Goal: Task Accomplishment & Management: Manage account settings

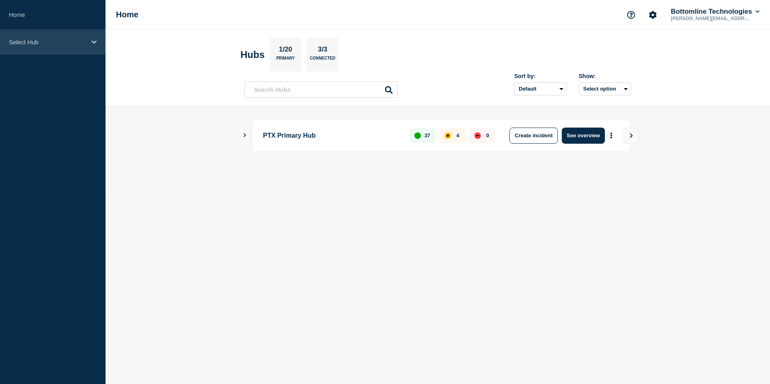
click at [51, 50] on div "Select Hub" at bounding box center [52, 42] width 105 height 25
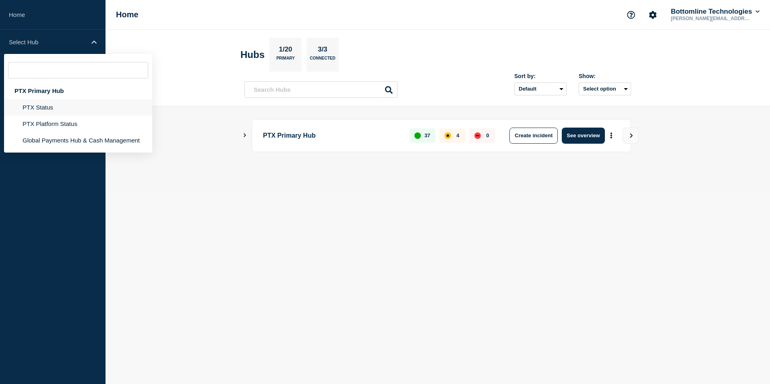
click at [50, 105] on li "PTX Status" at bounding box center [78, 107] width 148 height 17
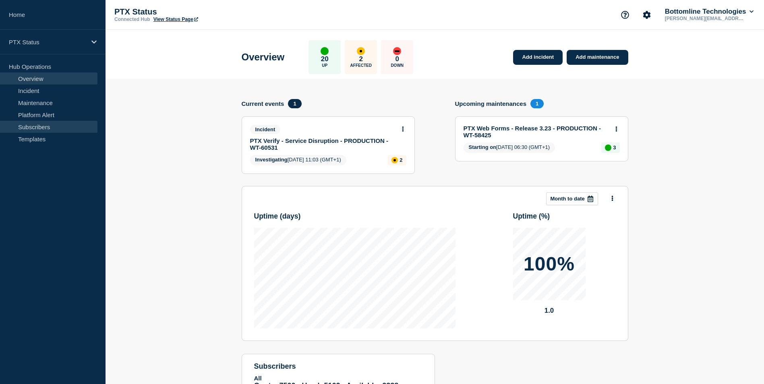
click at [61, 124] on link "Subscribers" at bounding box center [48, 127] width 97 height 12
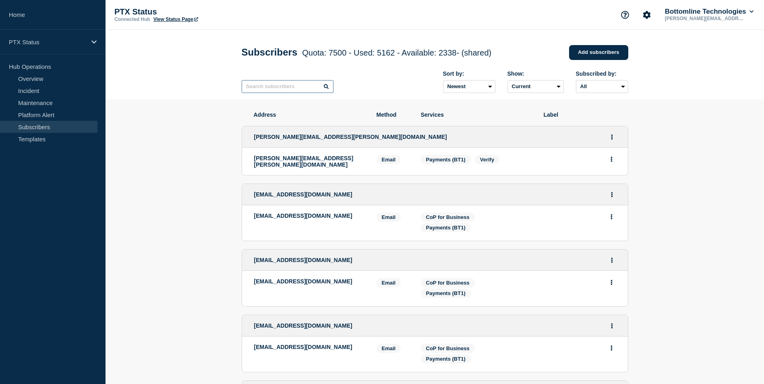
click at [272, 93] on input "text" at bounding box center [288, 86] width 92 height 13
paste input "[PERSON_NAME][EMAIL_ADDRESS][PERSON_NAME][DOMAIN_NAME]"
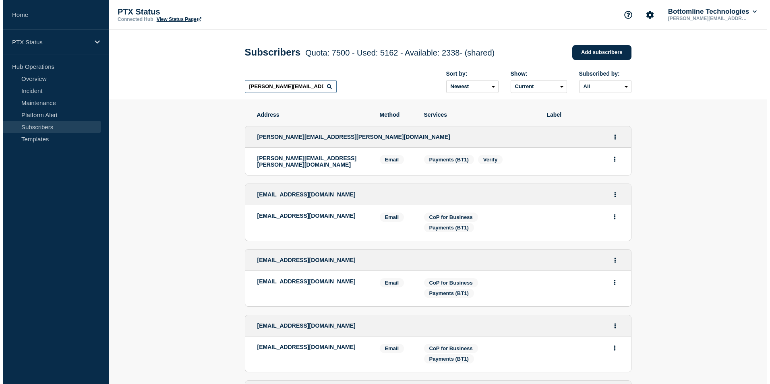
scroll to position [0, 11]
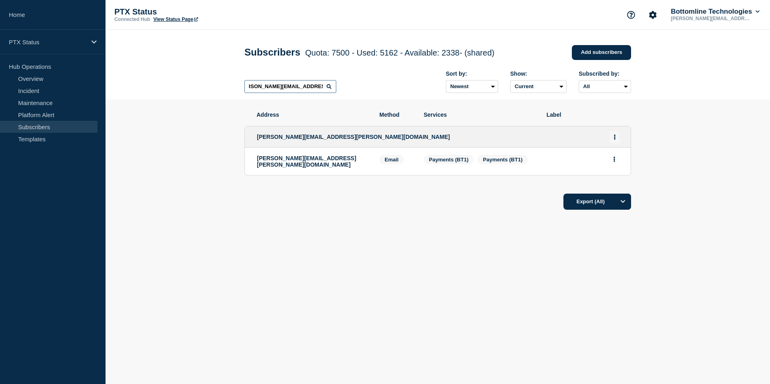
type input "[PERSON_NAME][EMAIL_ADDRESS][PERSON_NAME][DOMAIN_NAME]"
click at [613, 137] on button "Actions" at bounding box center [614, 137] width 10 height 12
click at [615, 173] on button "Delete" at bounding box center [614, 170] width 15 height 6
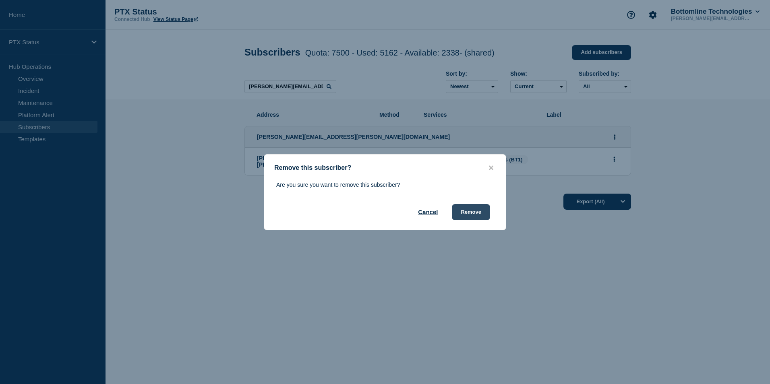
click at [468, 211] on button "Remove" at bounding box center [471, 212] width 38 height 16
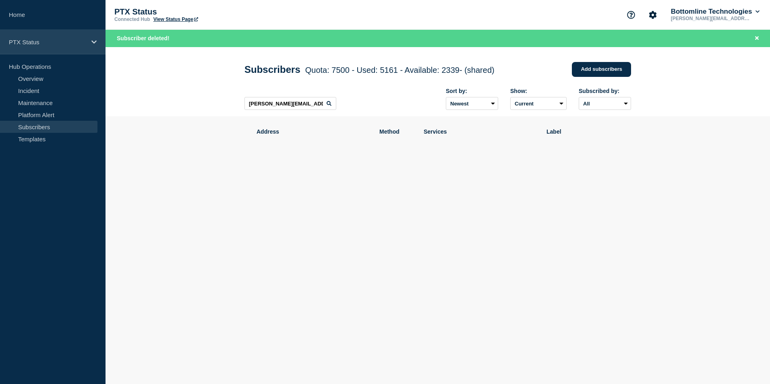
click at [47, 39] on p "PTX Status" at bounding box center [47, 42] width 77 height 7
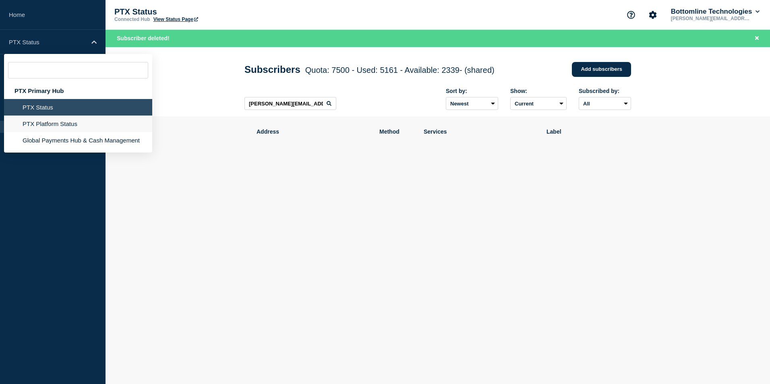
click at [58, 124] on li "PTX Platform Status" at bounding box center [78, 124] width 148 height 17
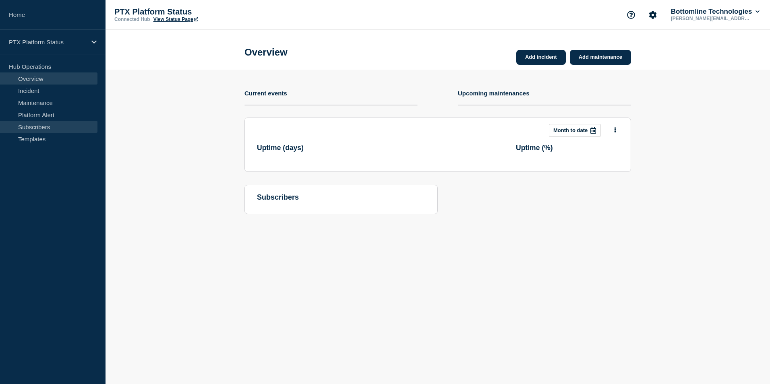
click at [54, 125] on link "Subscribers" at bounding box center [48, 127] width 97 height 12
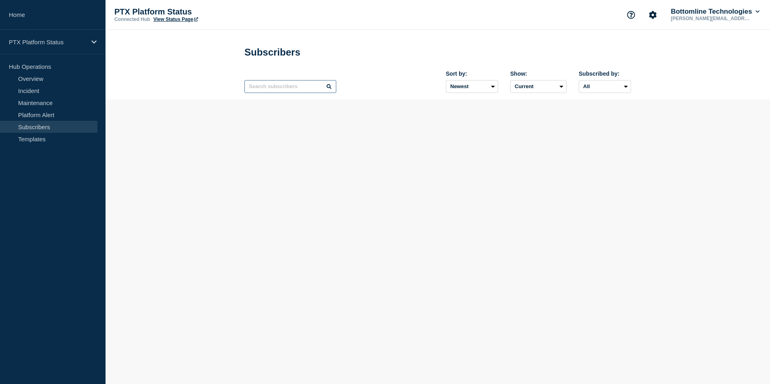
click at [282, 87] on input "text" at bounding box center [290, 86] width 92 height 13
paste input "[PERSON_NAME][EMAIL_ADDRESS][PERSON_NAME][DOMAIN_NAME]"
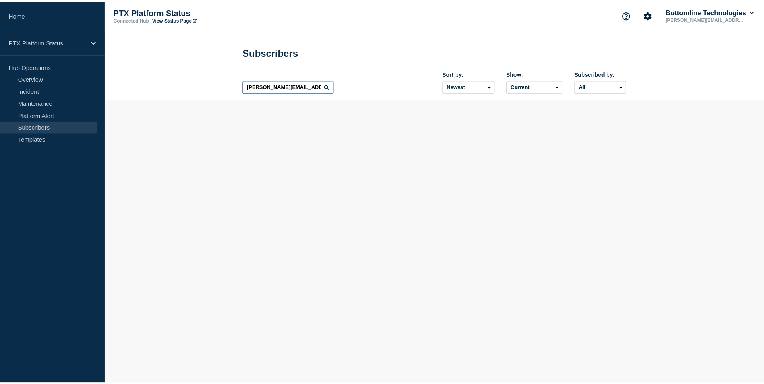
scroll to position [0, 10]
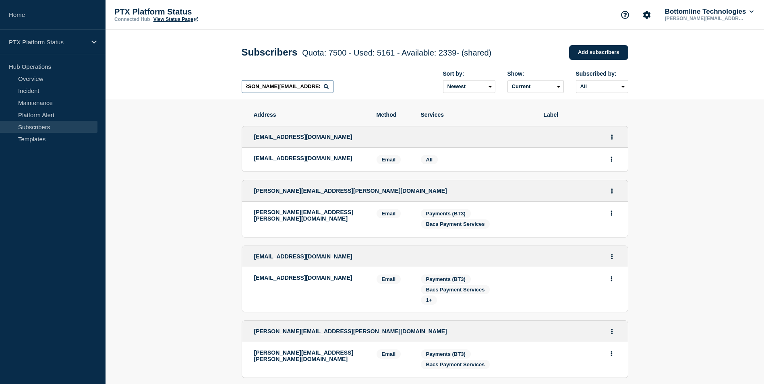
click at [282, 87] on input "[PERSON_NAME][EMAIL_ADDRESS][PERSON_NAME][DOMAIN_NAME]" at bounding box center [288, 86] width 92 height 13
type input "[PERSON_NAME][EMAIL_ADDRESS][PERSON_NAME][DOMAIN_NAME]"
click at [327, 86] on icon at bounding box center [326, 86] width 5 height 5
click at [298, 87] on input "[PERSON_NAME][EMAIL_ADDRESS][PERSON_NAME][DOMAIN_NAME]" at bounding box center [288, 86] width 92 height 13
click at [66, 113] on link "Platform Alert" at bounding box center [48, 115] width 97 height 12
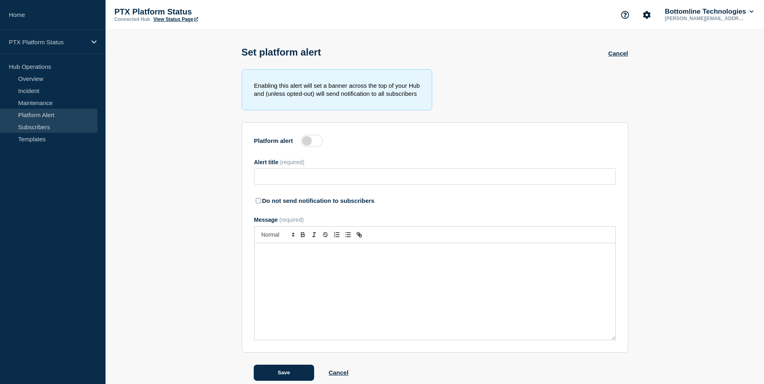
click at [45, 125] on link "Subscribers" at bounding box center [48, 127] width 97 height 12
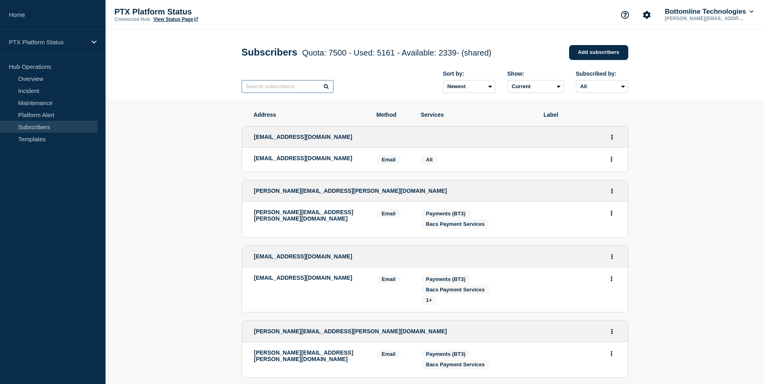
click at [301, 93] on input "text" at bounding box center [288, 86] width 92 height 13
paste input "[PERSON_NAME][EMAIL_ADDRESS][PERSON_NAME][DOMAIN_NAME]"
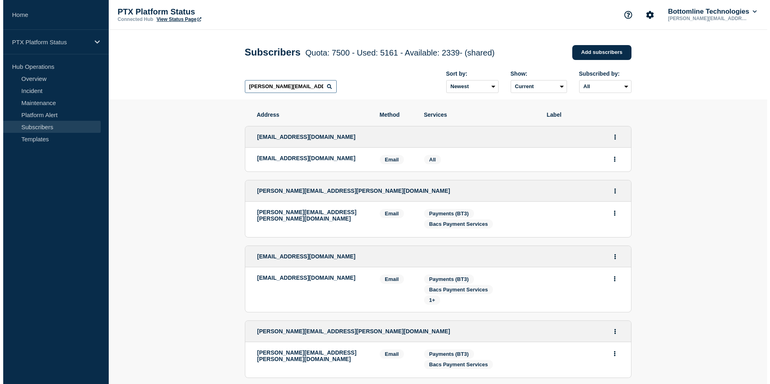
scroll to position [0, 11]
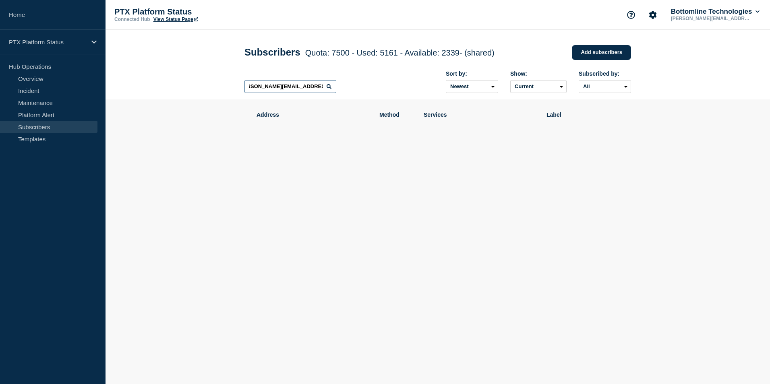
type input "[PERSON_NAME][EMAIL_ADDRESS][PERSON_NAME][DOMAIN_NAME]"
click at [50, 48] on div "PTX Platform Status" at bounding box center [52, 42] width 105 height 25
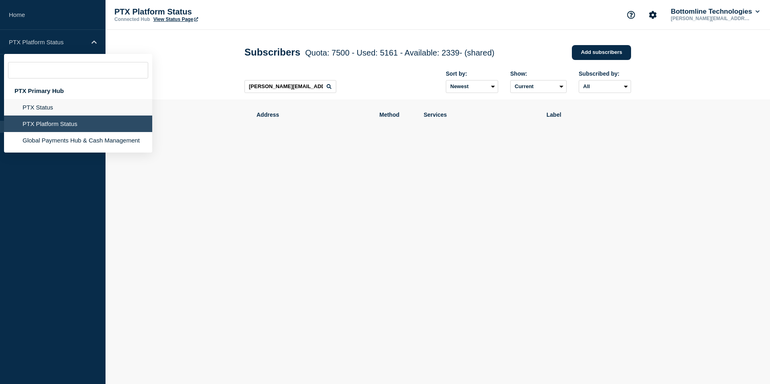
click at [67, 102] on li "PTX Status" at bounding box center [78, 107] width 148 height 17
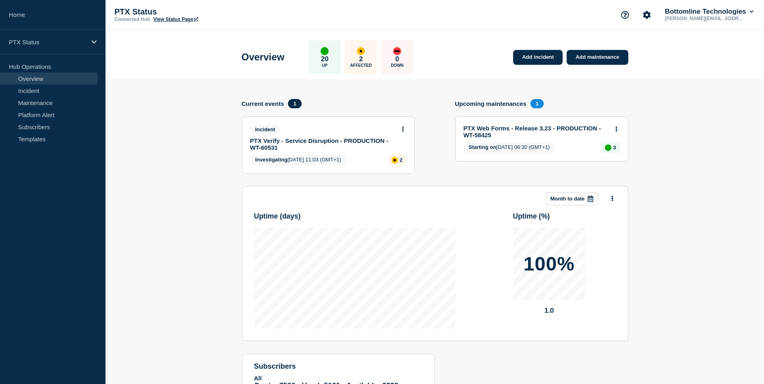
click at [311, 143] on link "PTX Verify - Service Disruption - PRODUCTION - WT-60531" at bounding box center [322, 144] width 145 height 14
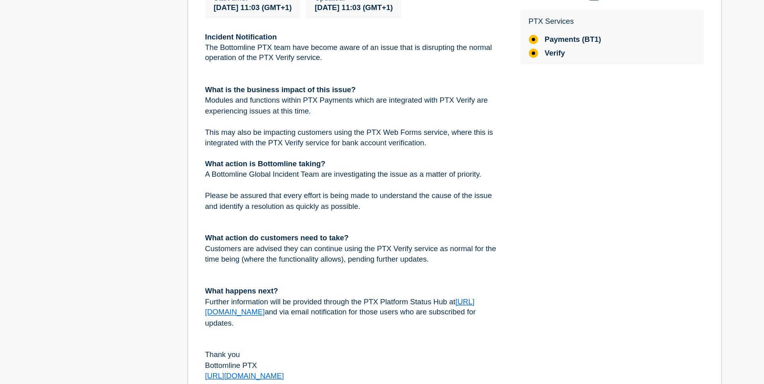
scroll to position [95, 0]
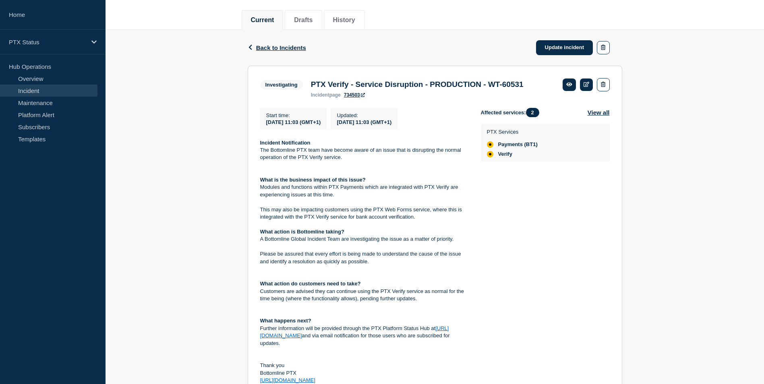
drag, startPoint x: 318, startPoint y: 346, endPoint x: 258, endPoint y: 151, distance: 204.5
click at [258, 151] on section "Investigating PTX Verify - Service Disruption - PRODUCTION - WT-60531 incident …" at bounding box center [435, 231] width 374 height 331
copy div "The Bottomline PTX team have become aware of an issue that is disrupting the no…"
click at [533, 196] on div "Affected services: 2 View all PTX Services Payments (BT1) Verify" at bounding box center [545, 246] width 129 height 277
